Goal: Task Accomplishment & Management: Manage account settings

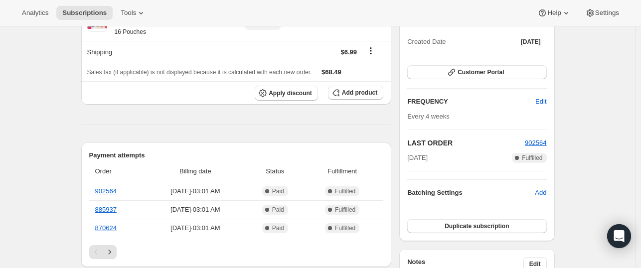
scroll to position [93, 0]
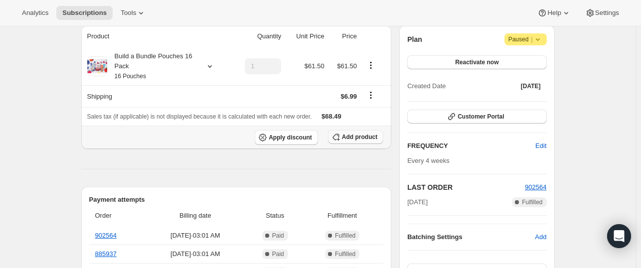
click at [363, 136] on span "Add product" at bounding box center [359, 137] width 35 height 8
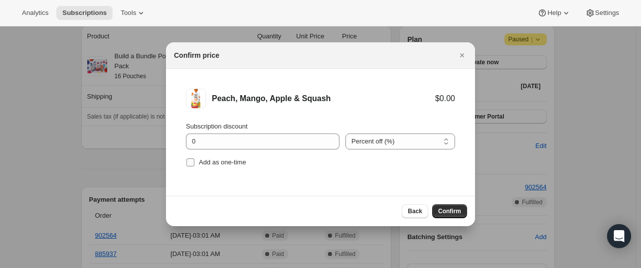
click at [191, 167] on span ":r35:" at bounding box center [190, 162] width 9 height 9
click at [191, 167] on input "Add as one-time" at bounding box center [190, 163] width 8 height 8
checkbox input "true"
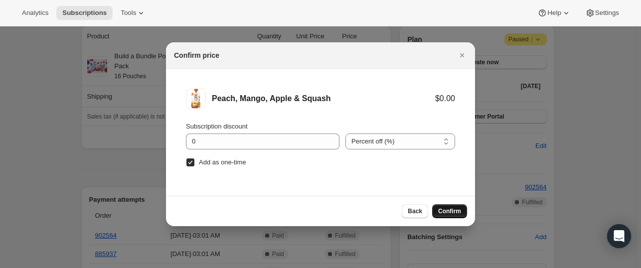
click at [440, 208] on span "Confirm" at bounding box center [449, 211] width 23 height 8
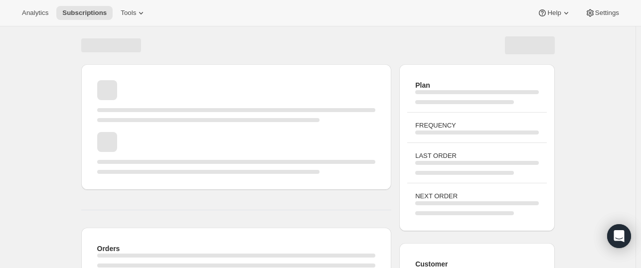
scroll to position [93, 0]
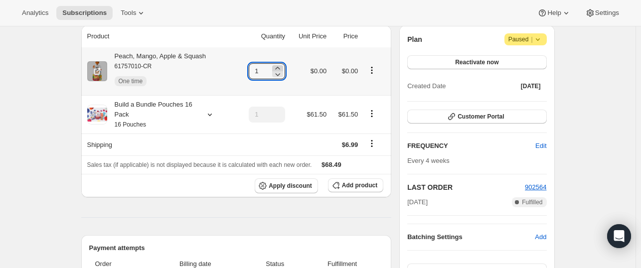
click at [280, 68] on icon at bounding box center [277, 68] width 4 height 2
type input "3"
click at [309, 85] on td "$0.00" at bounding box center [308, 71] width 41 height 48
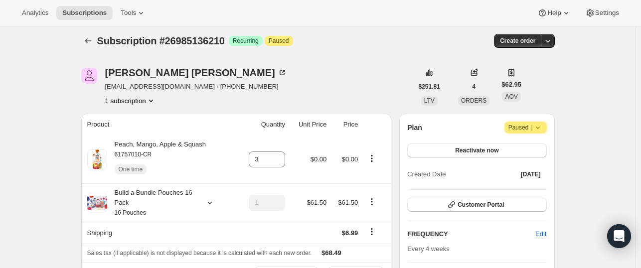
scroll to position [0, 0]
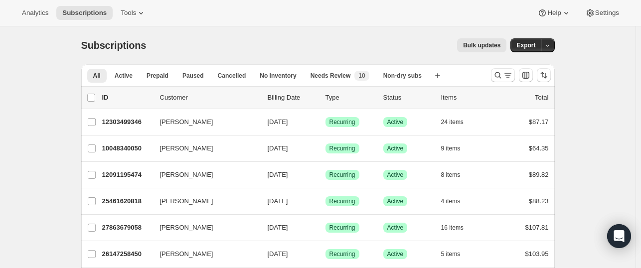
click at [280, 43] on div "Bulk updates" at bounding box center [332, 45] width 348 height 14
click at [503, 78] on icon "Search and filter results" at bounding box center [498, 75] width 10 height 10
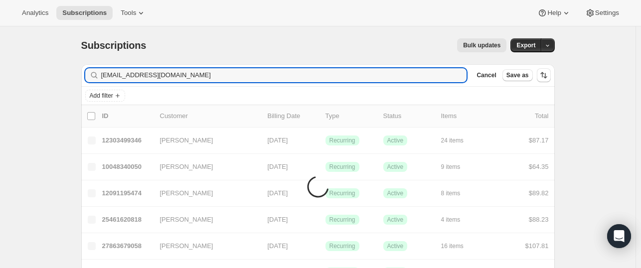
type input "[EMAIL_ADDRESS][DOMAIN_NAME]"
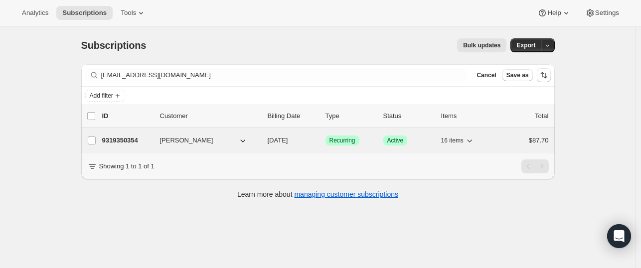
click at [123, 139] on p "9319350354" at bounding box center [127, 141] width 50 height 10
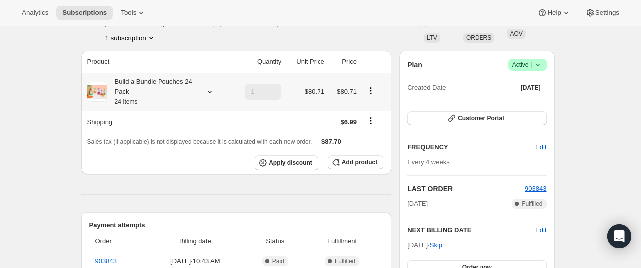
scroll to position [68, 0]
click at [212, 94] on icon at bounding box center [210, 91] width 10 height 10
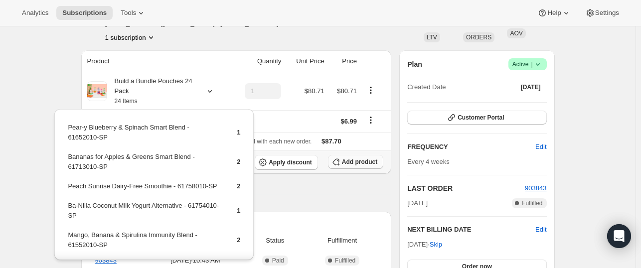
click at [355, 166] on button "Add product" at bounding box center [355, 162] width 55 height 14
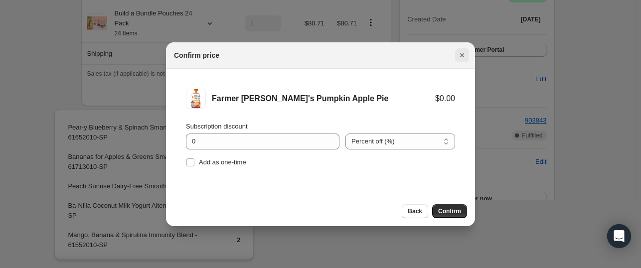
click at [461, 58] on icon "Close" at bounding box center [462, 55] width 10 height 10
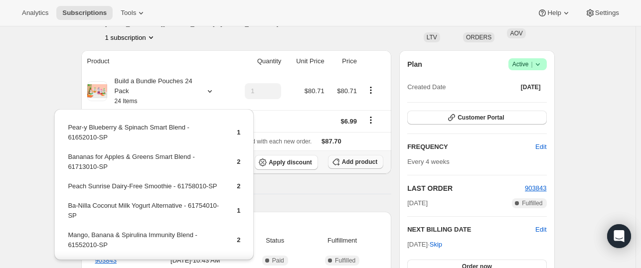
click at [346, 167] on button "Add product" at bounding box center [355, 162] width 55 height 14
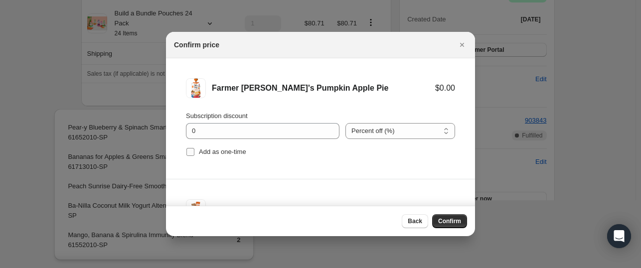
click at [191, 154] on input "Add as one-time" at bounding box center [190, 152] width 8 height 8
checkbox input "true"
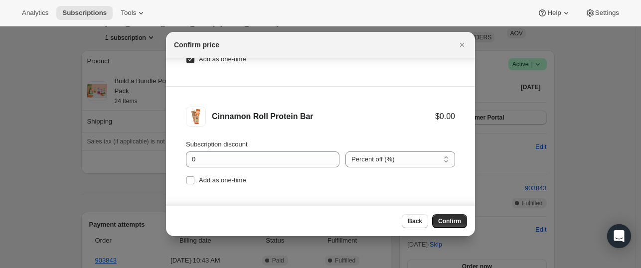
scroll to position [59, 0]
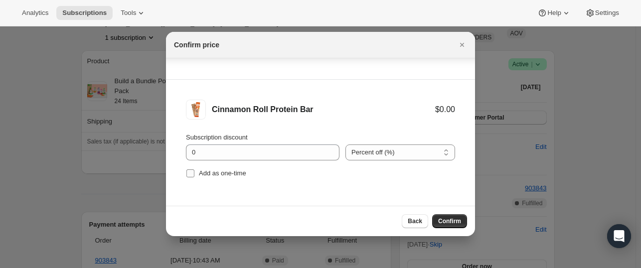
click at [187, 175] on input "Add as one-time" at bounding box center [190, 173] width 8 height 8
checkbox input "true"
click at [450, 223] on span "Confirm" at bounding box center [449, 221] width 23 height 8
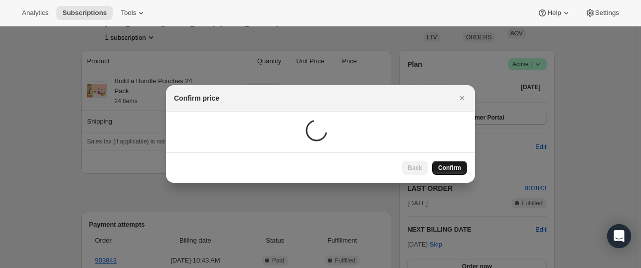
scroll to position [68, 0]
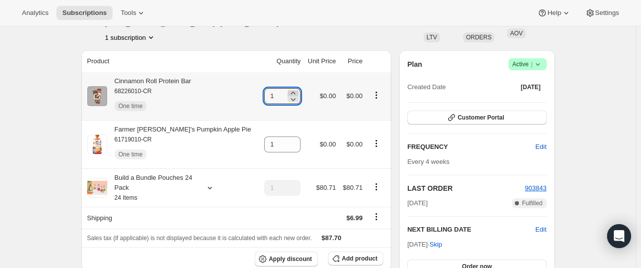
click at [288, 93] on icon at bounding box center [293, 93] width 10 height 10
type input "3"
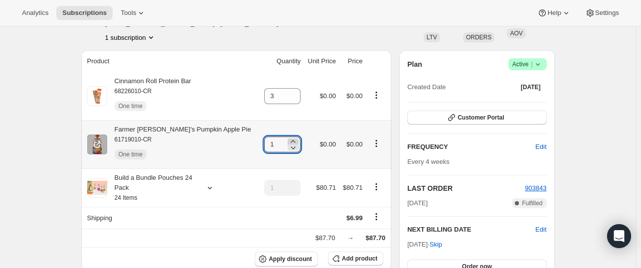
click at [288, 141] on icon at bounding box center [293, 142] width 10 height 10
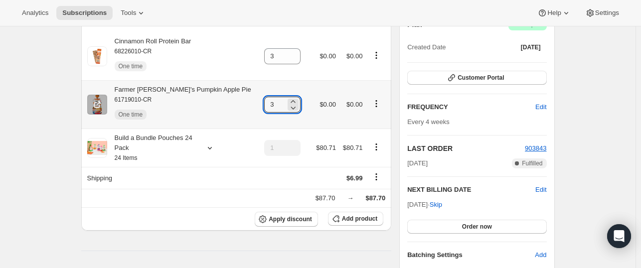
scroll to position [114, 0]
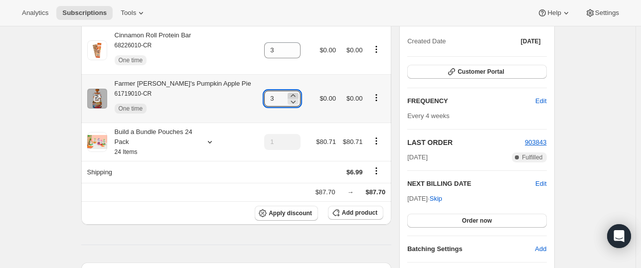
click at [288, 95] on icon at bounding box center [293, 96] width 10 height 10
click at [288, 94] on icon at bounding box center [293, 96] width 10 height 10
type input "6"
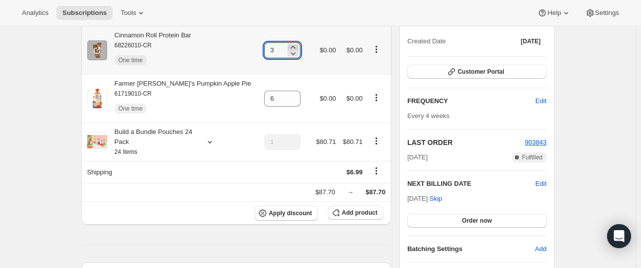
click at [288, 45] on icon at bounding box center [293, 47] width 10 height 10
type input "6"
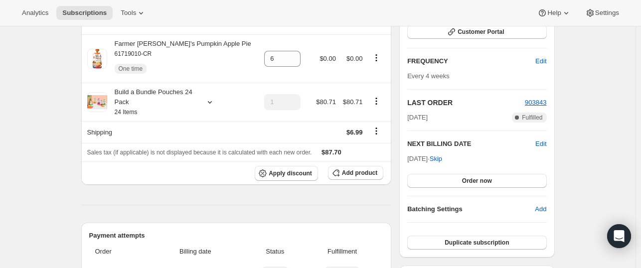
scroll to position [0, 0]
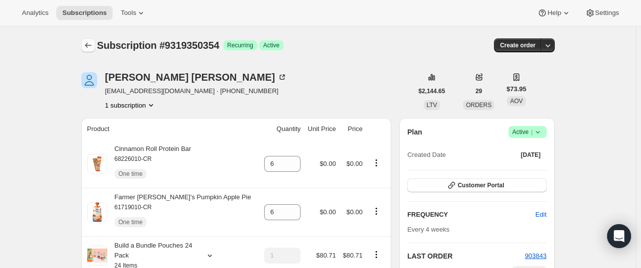
click at [86, 44] on icon "Subscriptions" at bounding box center [88, 45] width 10 height 10
